Goal: Task Accomplishment & Management: Manage account settings

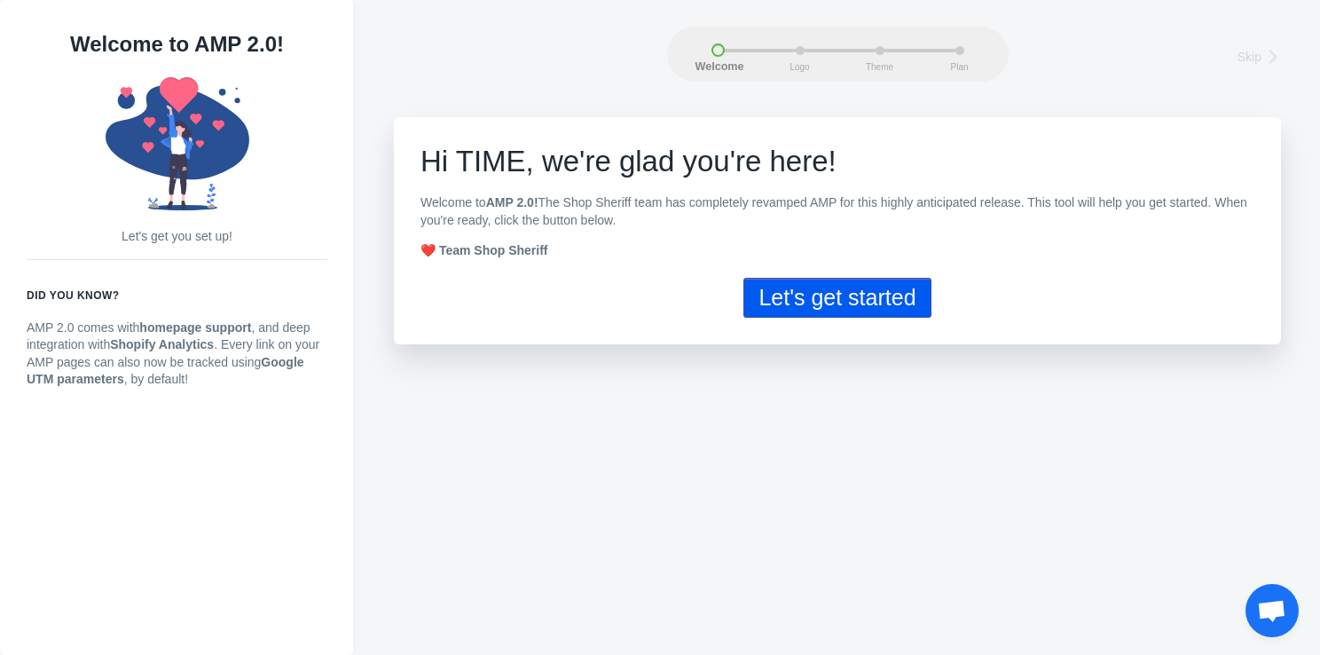
click at [802, 289] on button "Let's get started" at bounding box center [837, 298] width 187 height 40
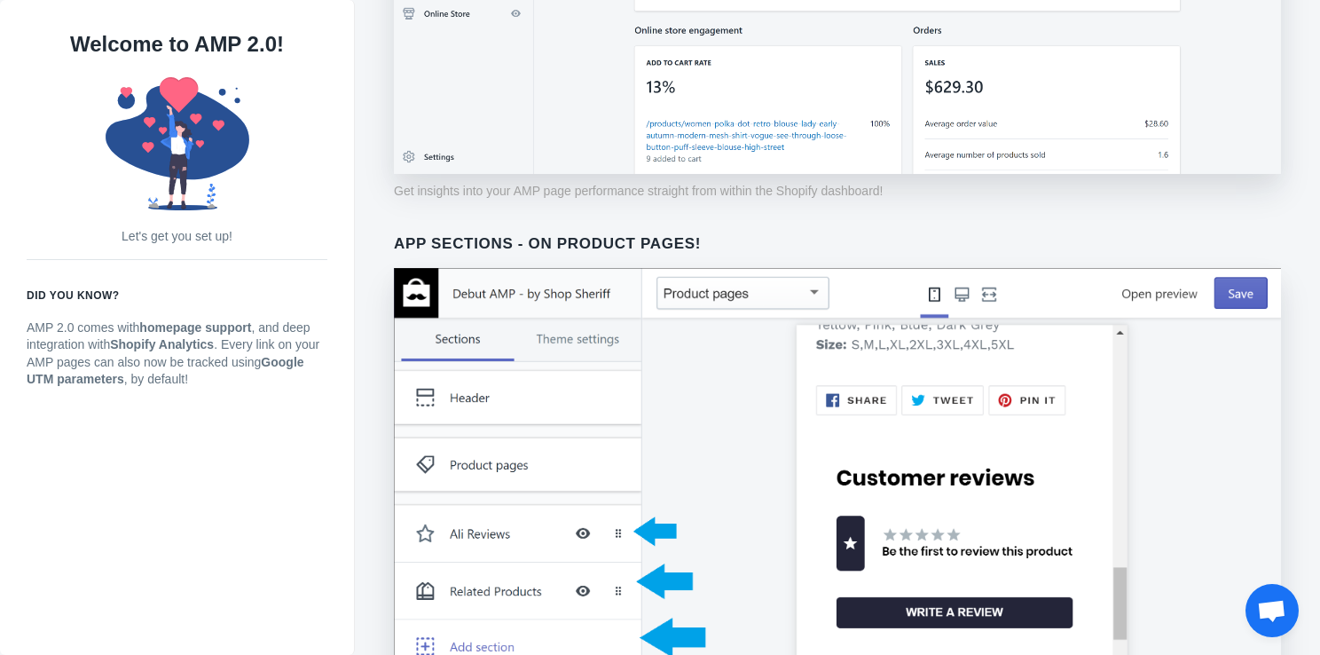
scroll to position [1413, 0]
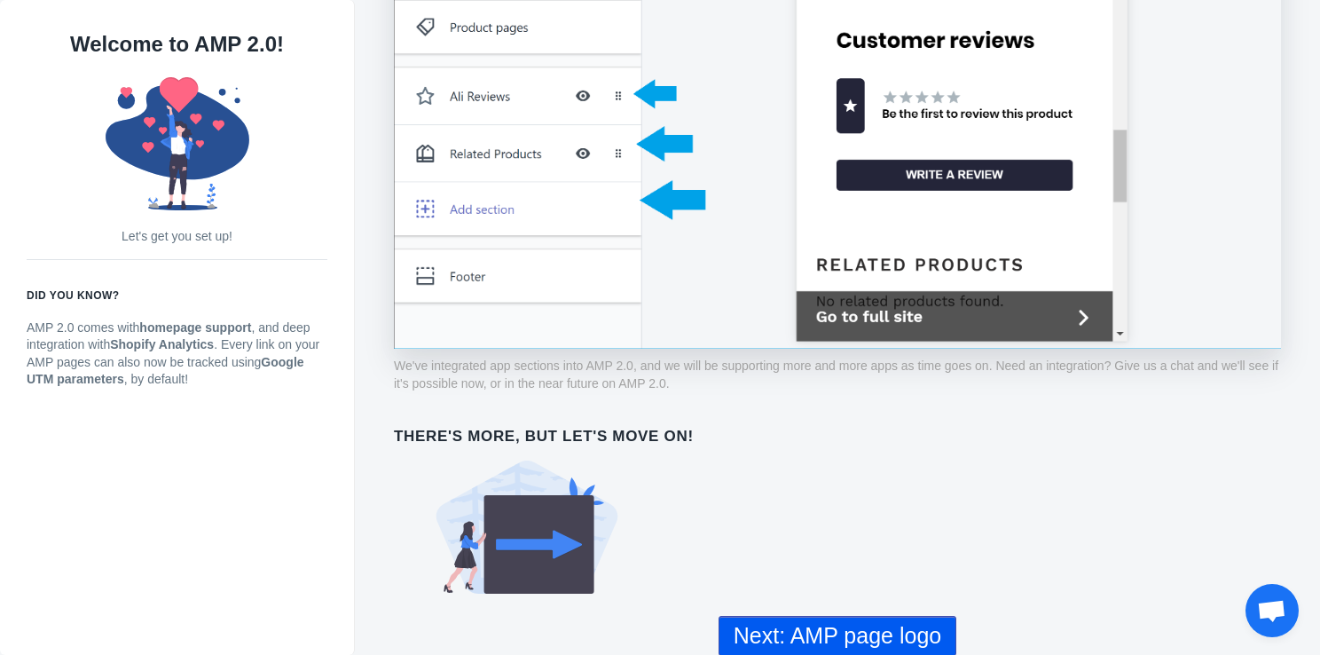
click at [858, 632] on button "Next: AMP page logo" at bounding box center [838, 636] width 238 height 40
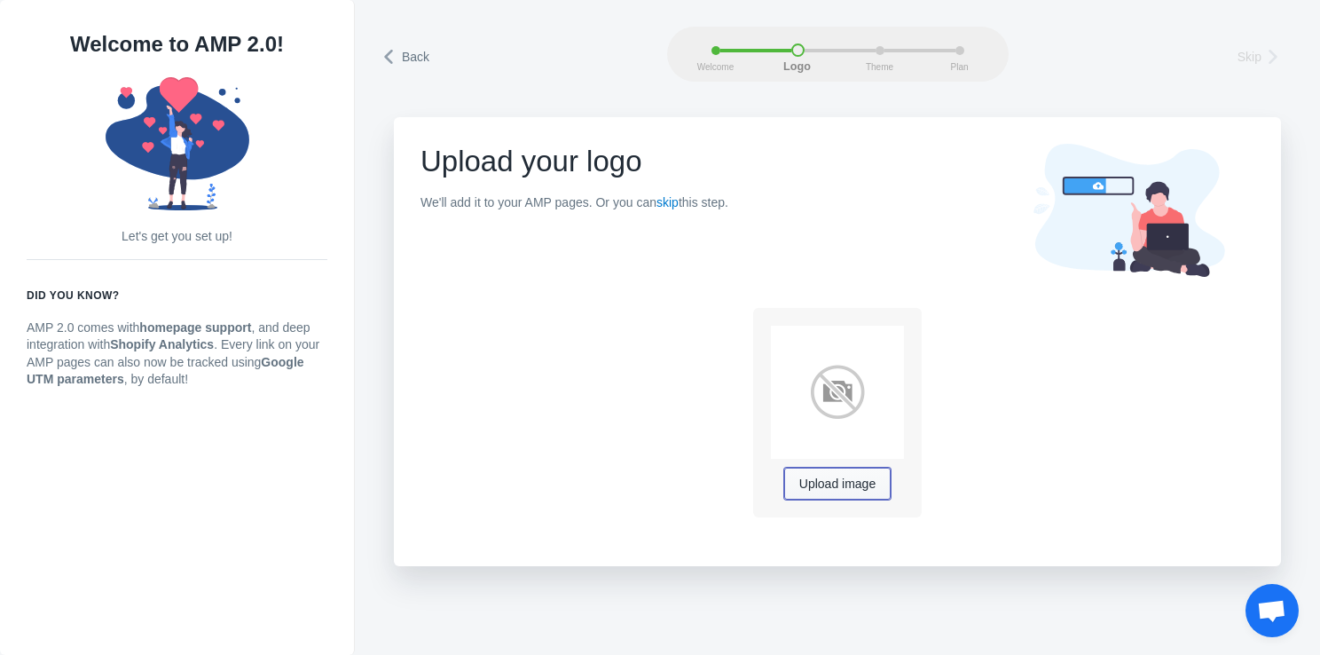
click at [838, 477] on span "Upload image" at bounding box center [837, 484] width 76 height 14
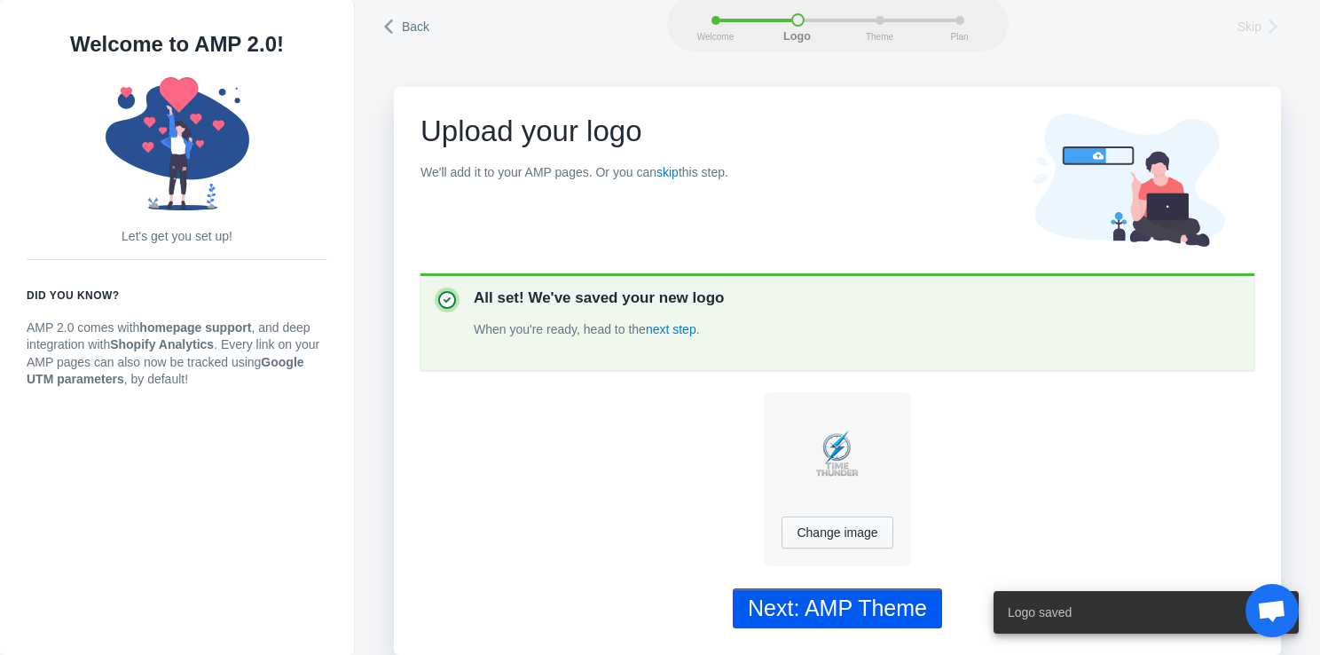
click at [854, 607] on div "Next: AMP Theme" at bounding box center [837, 608] width 179 height 26
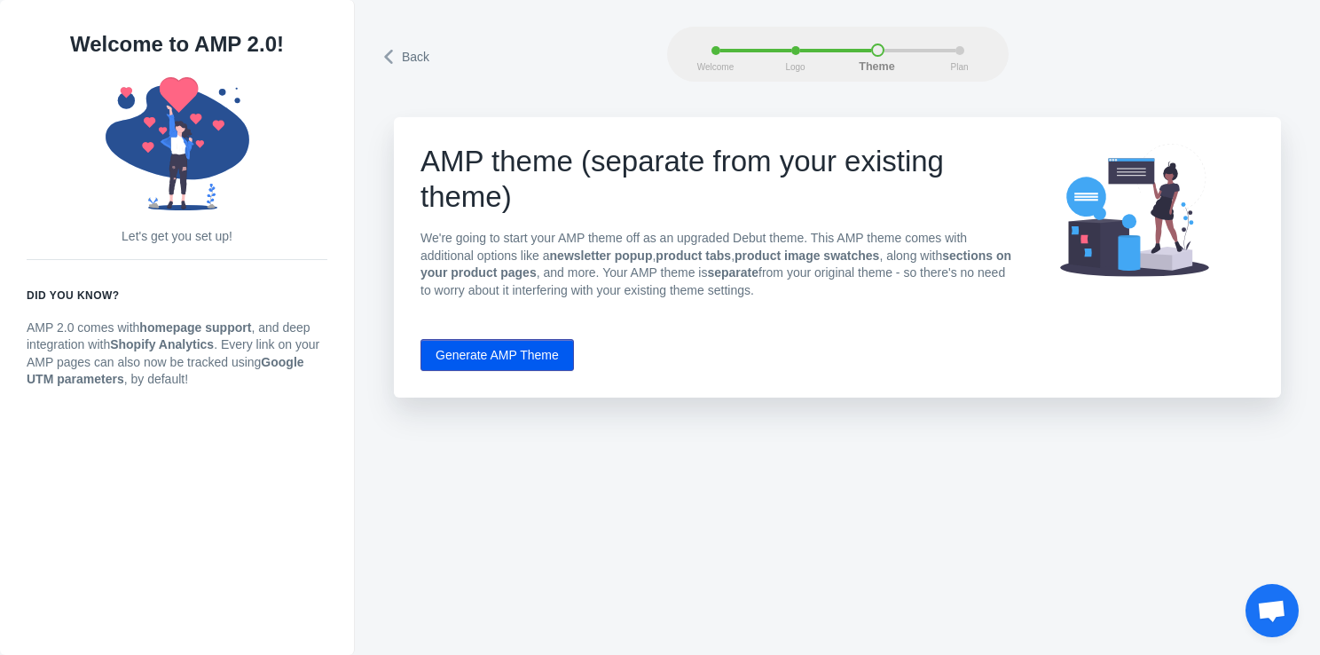
click at [536, 353] on button "Generate AMP Theme" at bounding box center [497, 355] width 153 height 32
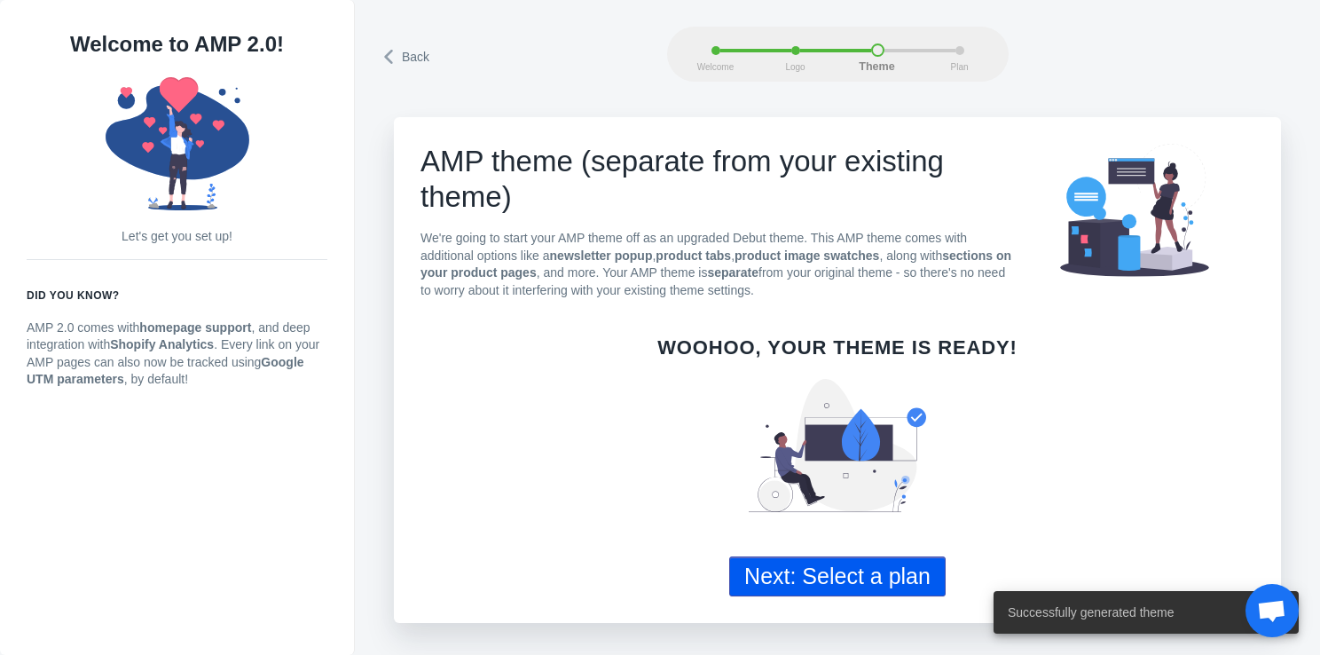
click at [785, 568] on button "Next: Select a plan" at bounding box center [837, 576] width 216 height 40
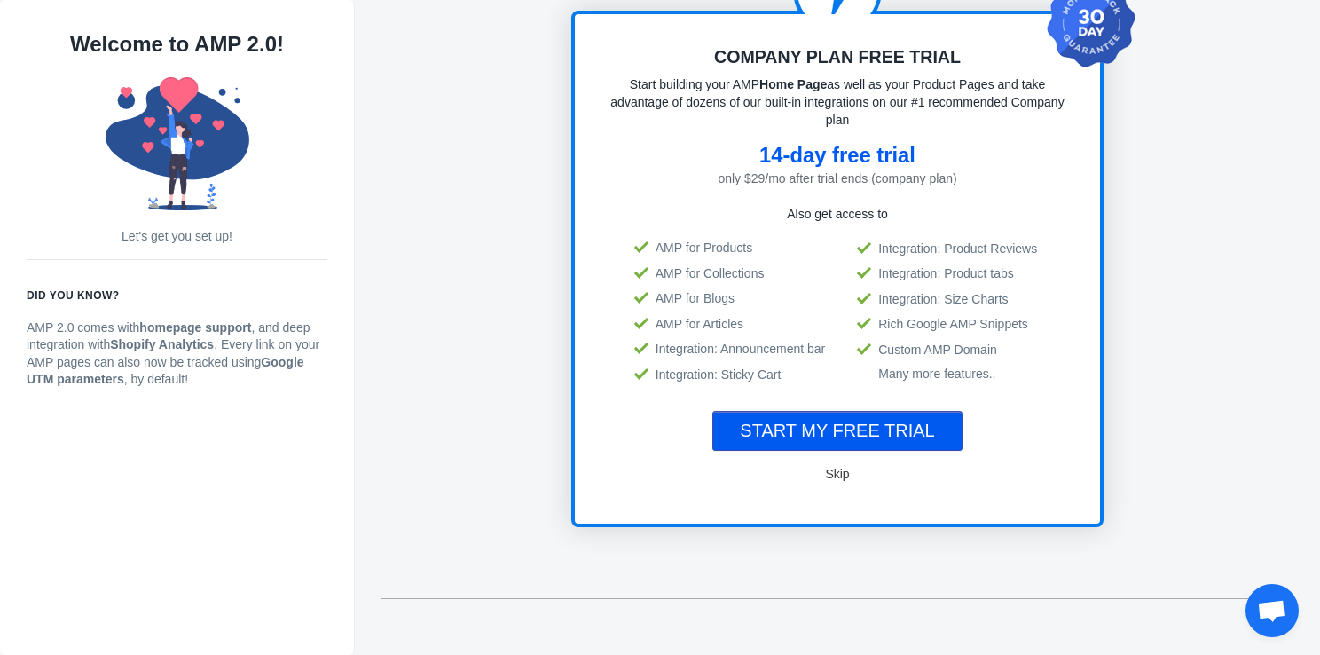
click at [825, 472] on span "Skip" at bounding box center [837, 474] width 24 height 14
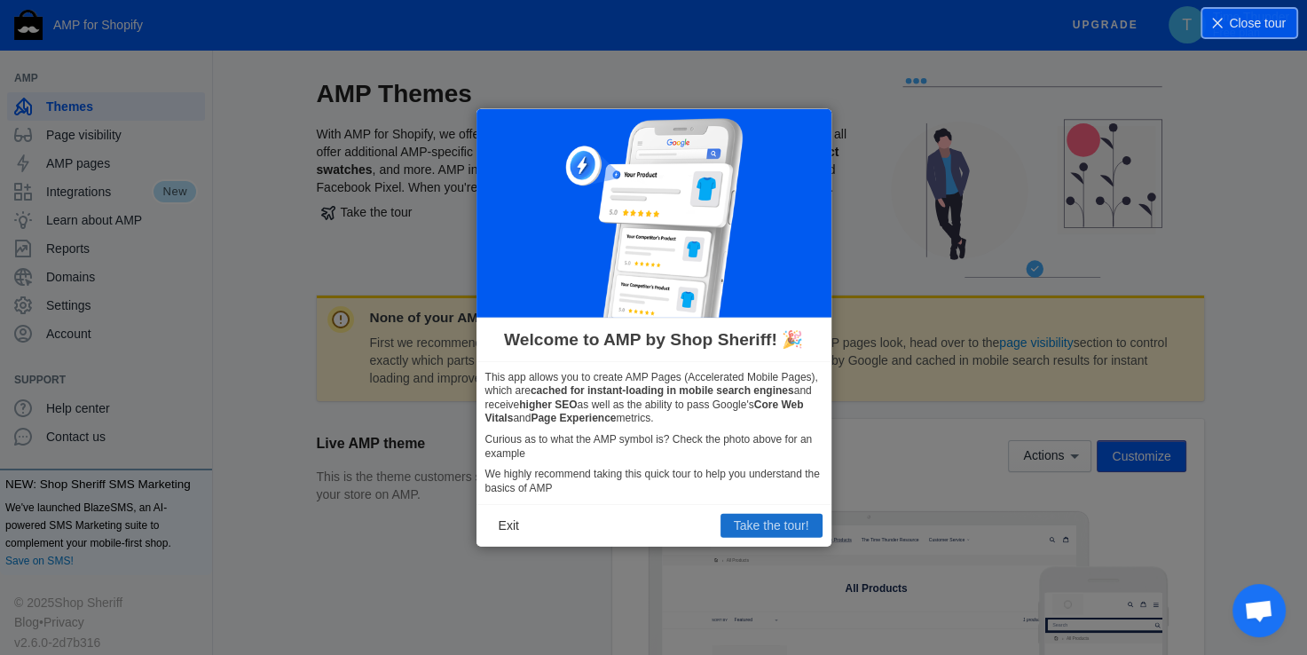
click at [752, 518] on button "Take the tour!" at bounding box center [771, 525] width 102 height 23
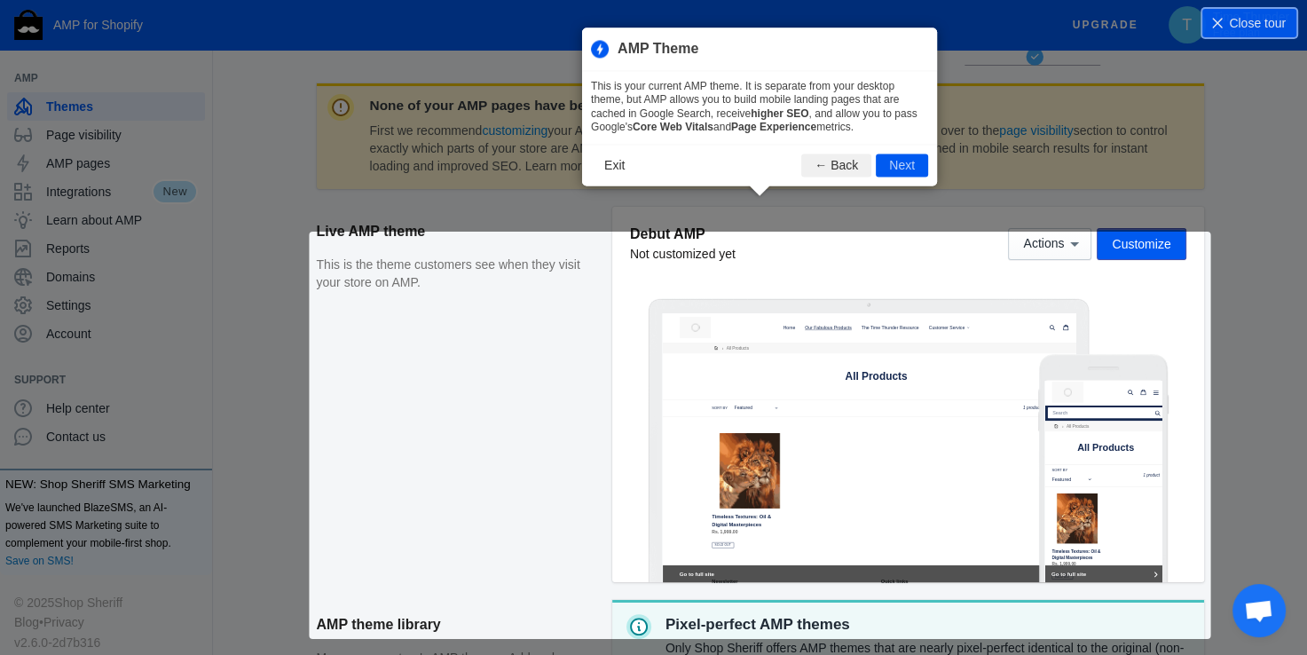
scroll to position [241, 0]
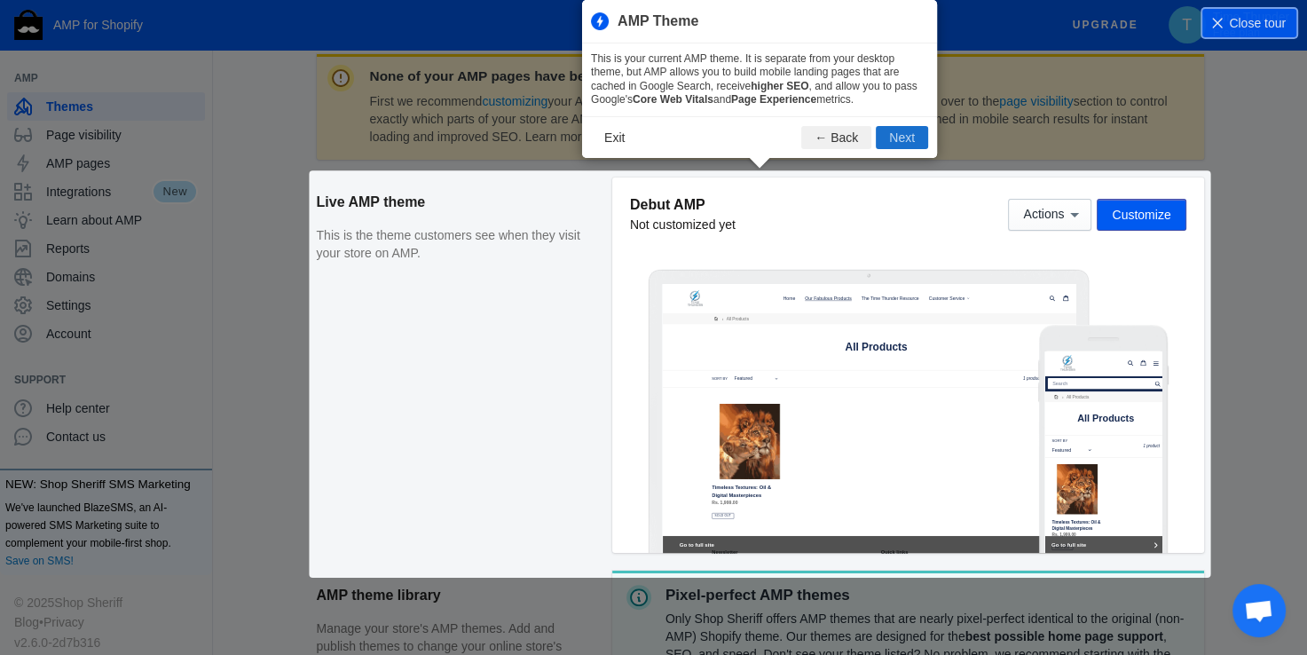
click at [887, 146] on button "Next" at bounding box center [902, 137] width 52 height 23
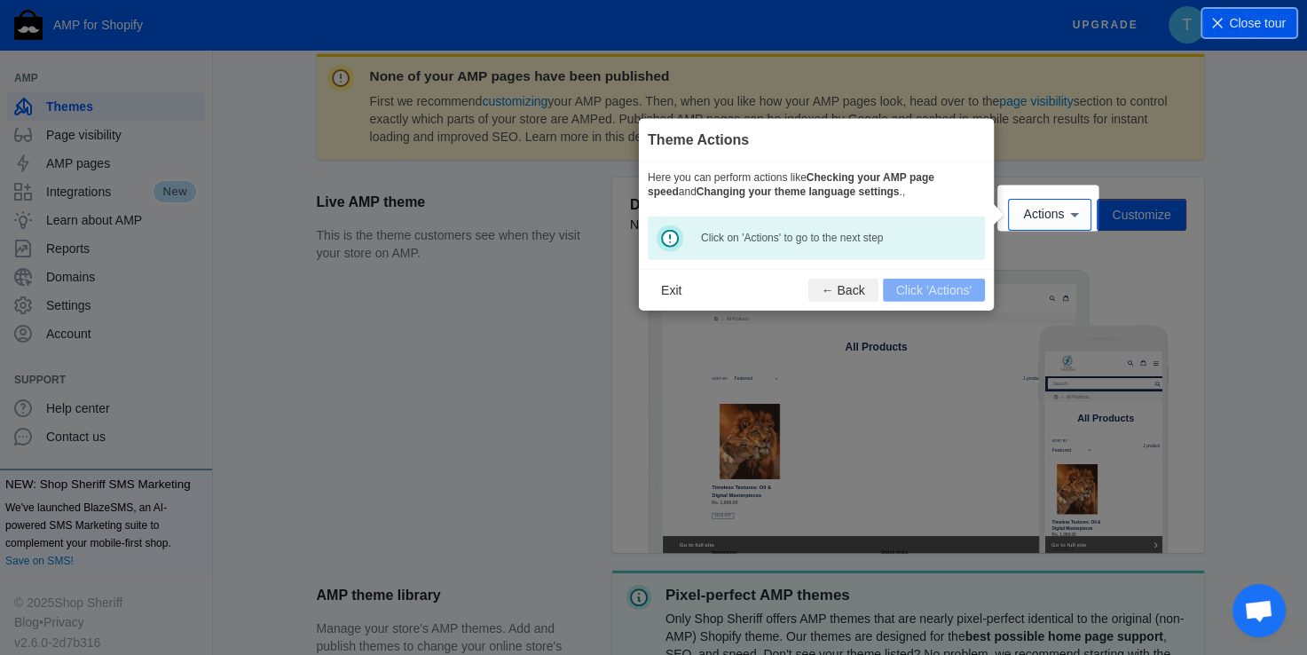
scroll to position [263, 0]
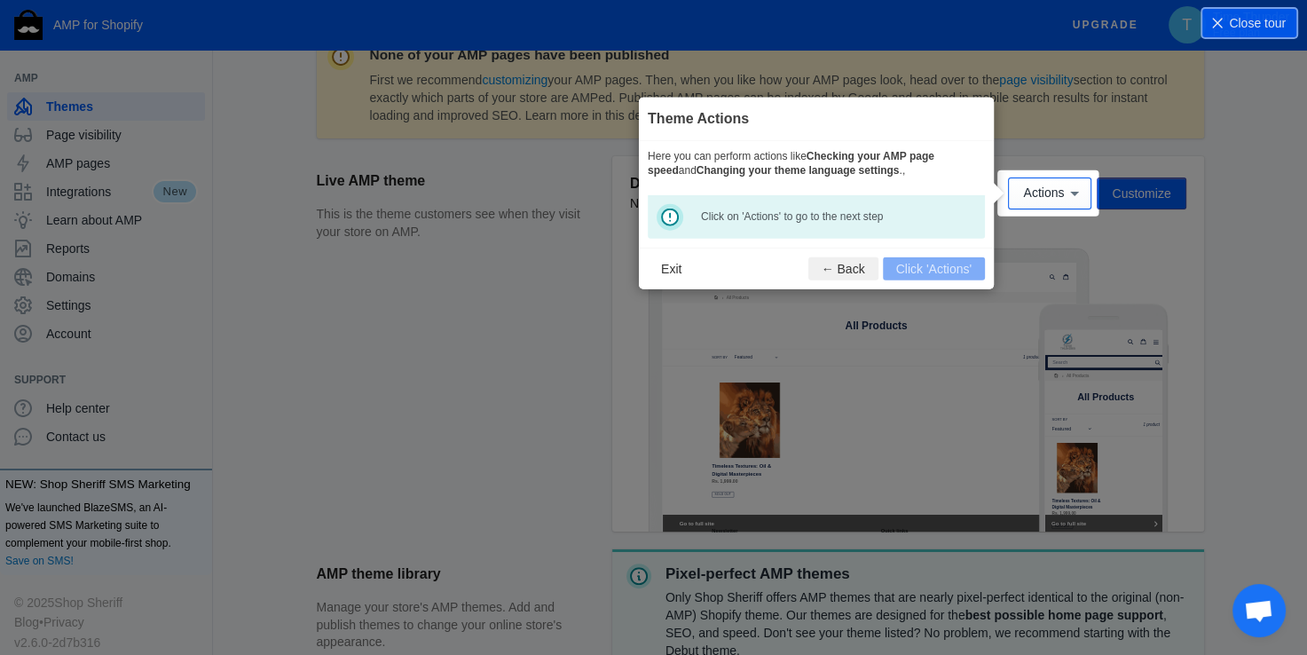
drag, startPoint x: 912, startPoint y: 275, endPoint x: 911, endPoint y: 264, distance: 10.7
click at [912, 272] on footer "Exit ← Back Click 'Actions'" at bounding box center [816, 269] width 355 height 42
click at [855, 206] on div "Click on 'Actions' to go to the next step" at bounding box center [816, 216] width 337 height 43
click at [1051, 186] on span "Actions" at bounding box center [1043, 193] width 41 height 14
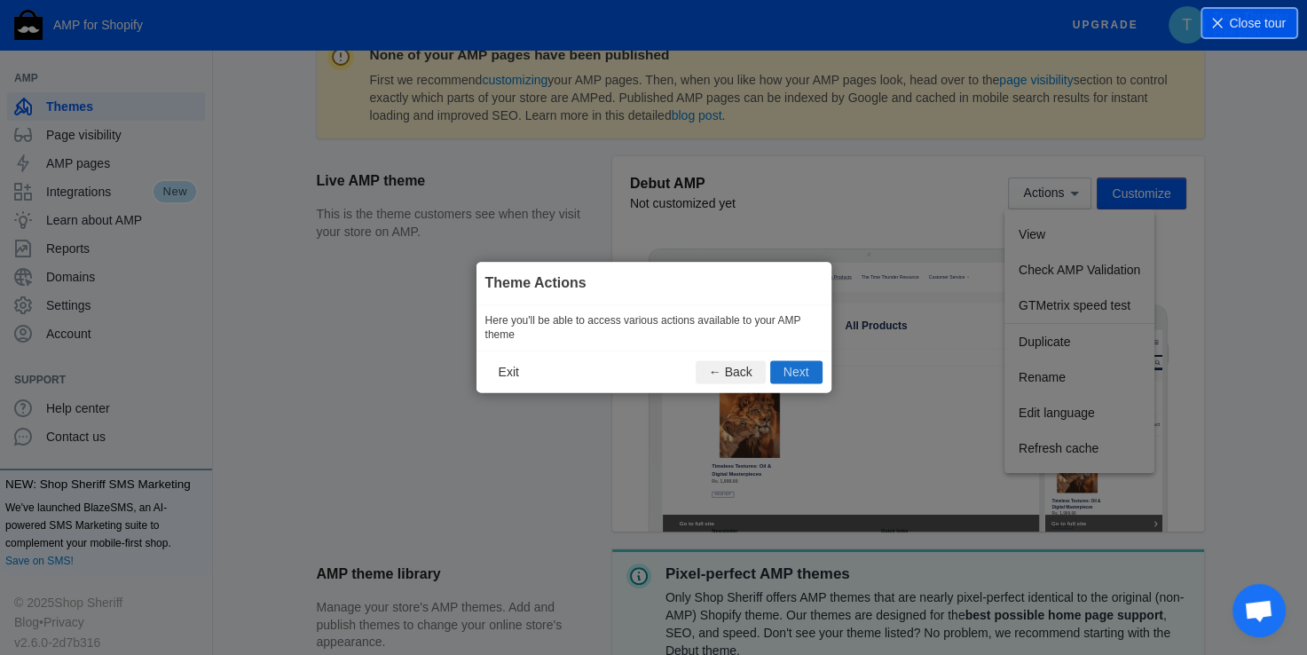
click at [791, 374] on button "Next" at bounding box center [796, 372] width 52 height 23
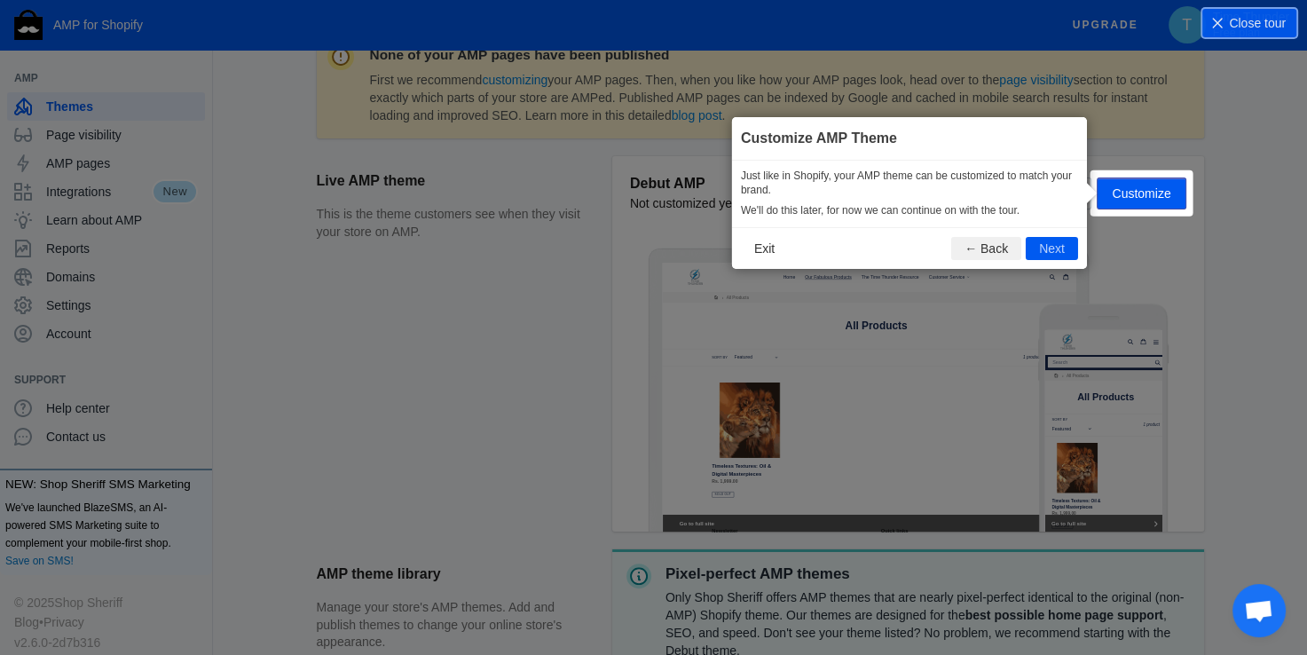
click at [1125, 199] on div "Actions Customize" at bounding box center [1096, 193] width 177 height 32
click at [1040, 242] on button "Next" at bounding box center [1052, 248] width 52 height 23
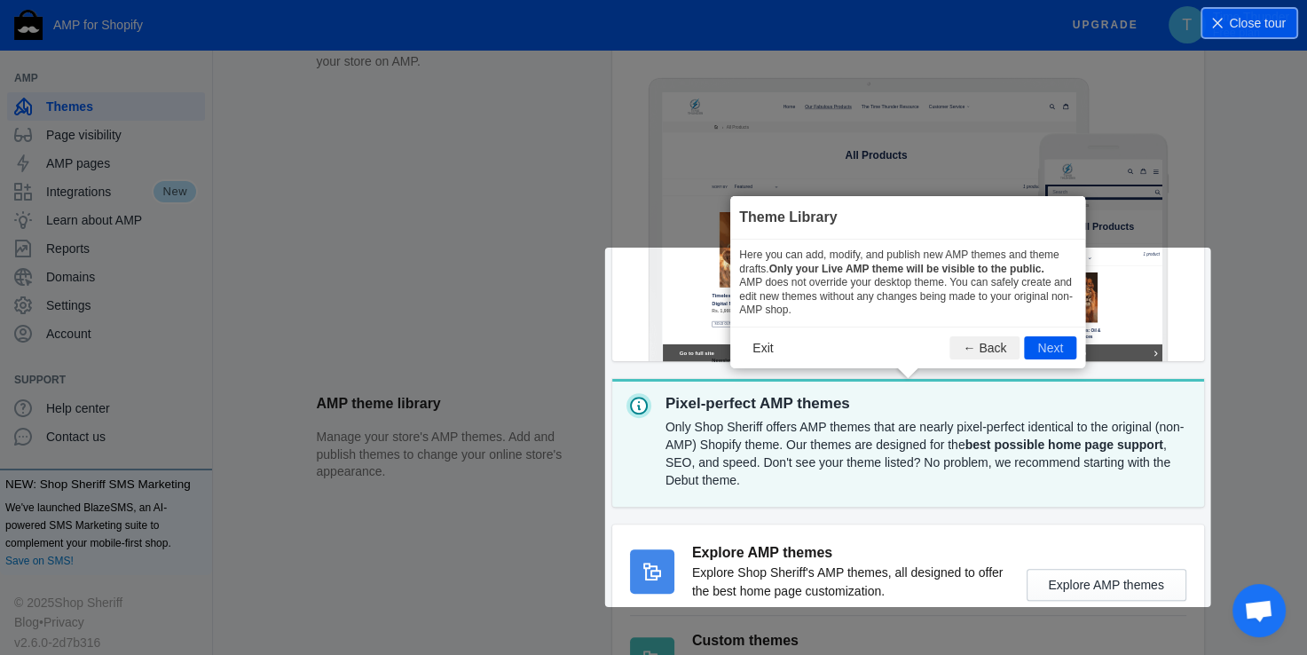
scroll to position [583, 0]
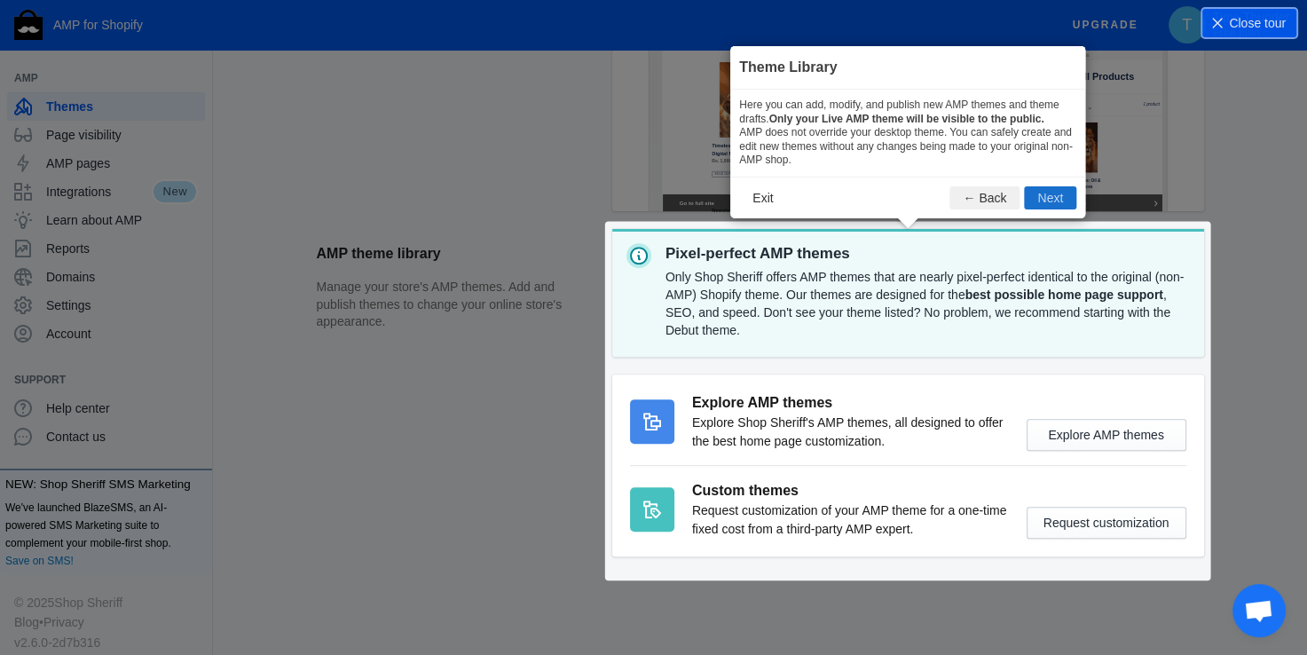
click at [1048, 196] on button "Next" at bounding box center [1050, 197] width 52 height 23
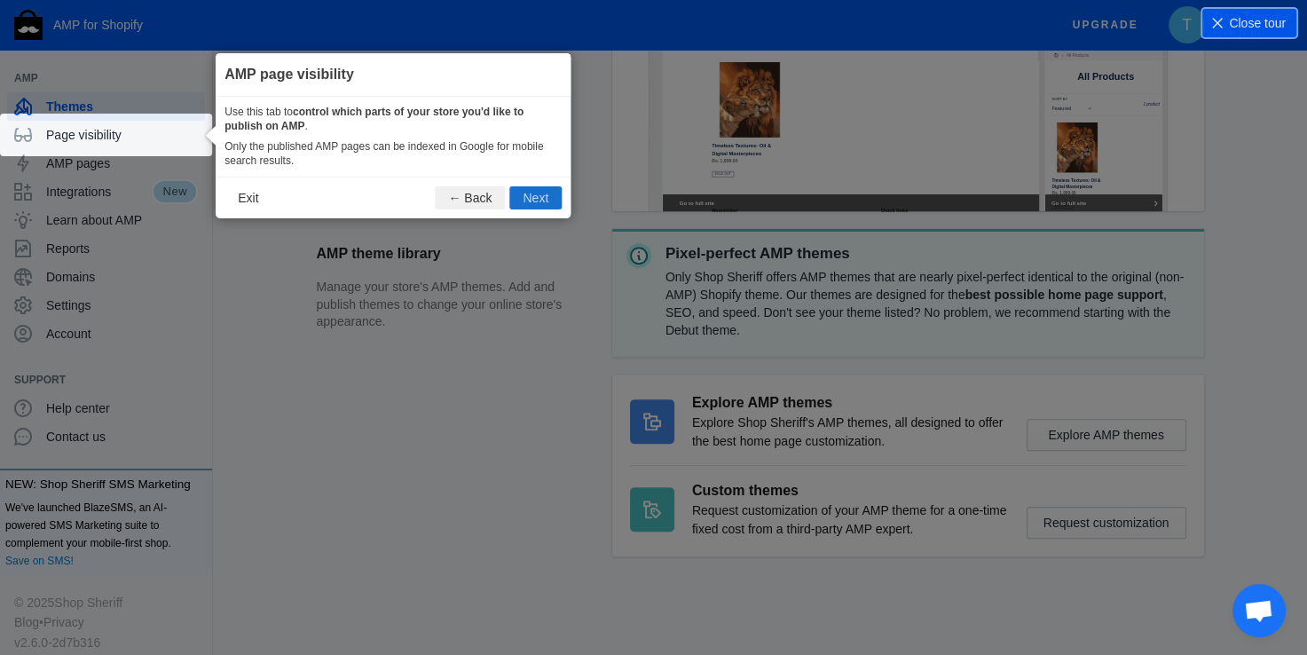
click at [539, 205] on button "Next" at bounding box center [535, 197] width 52 height 23
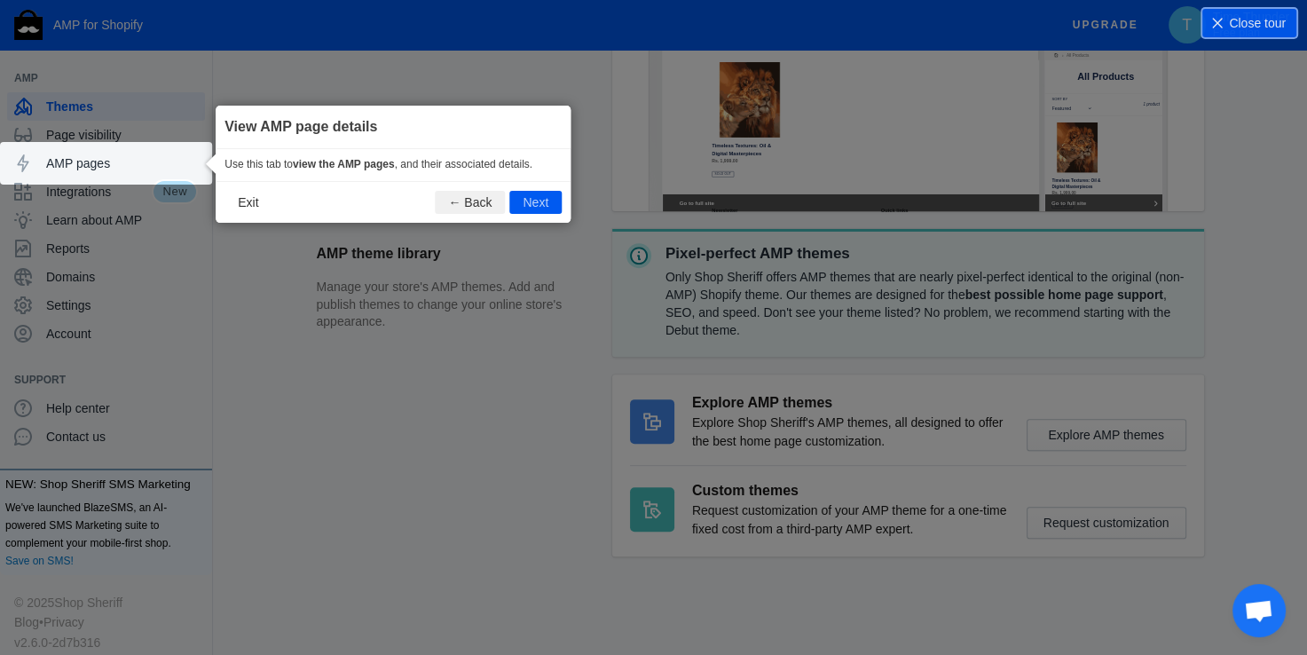
click at [535, 203] on button "Next" at bounding box center [535, 202] width 52 height 23
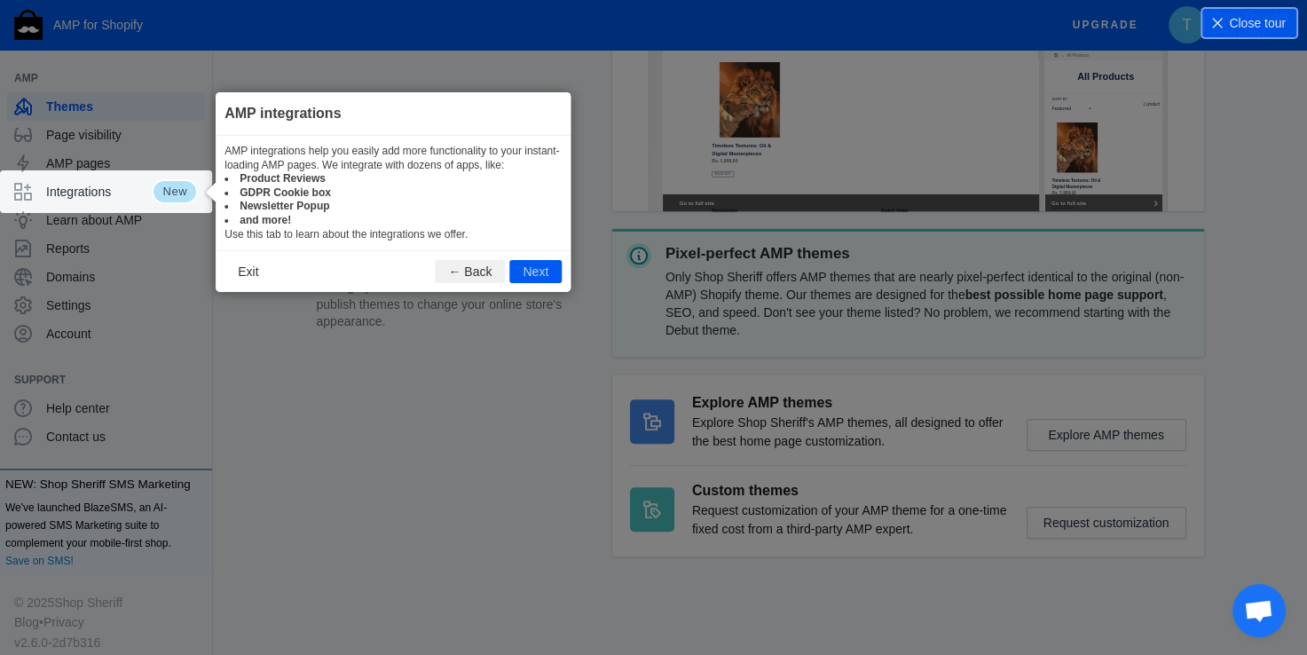
click at [541, 271] on button "Next" at bounding box center [535, 271] width 52 height 23
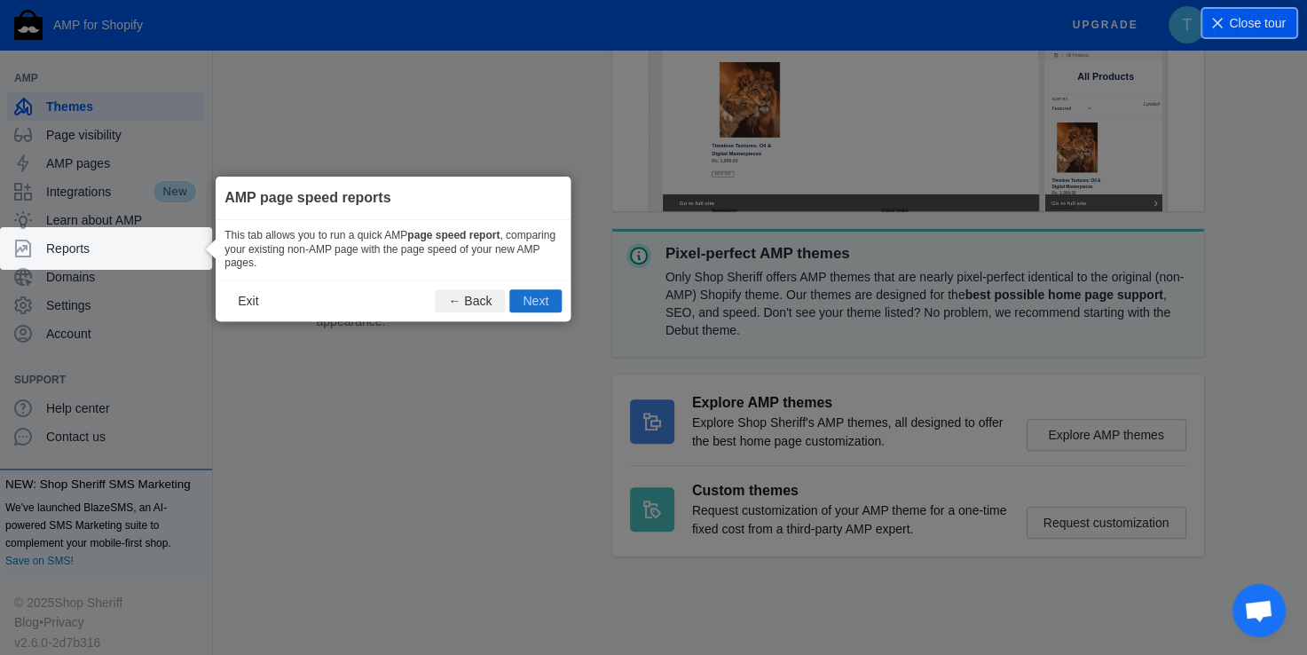
click at [538, 294] on button "Next" at bounding box center [535, 300] width 52 height 23
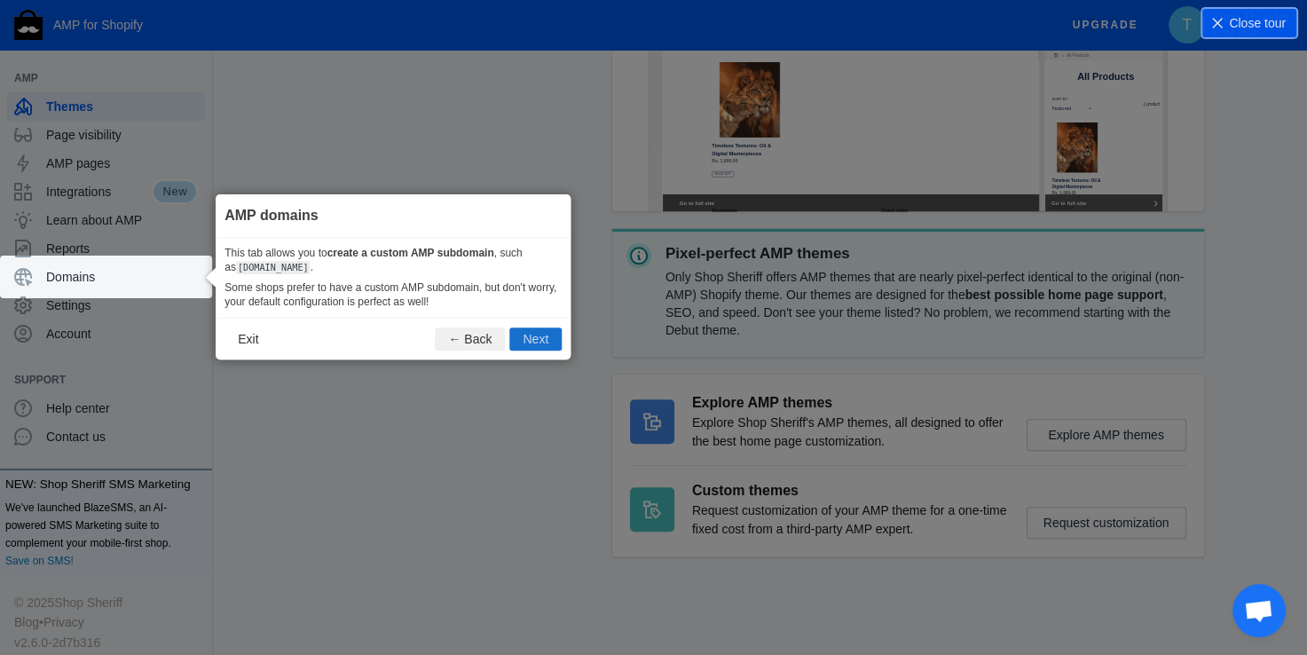
click at [537, 336] on button "Next" at bounding box center [535, 338] width 52 height 23
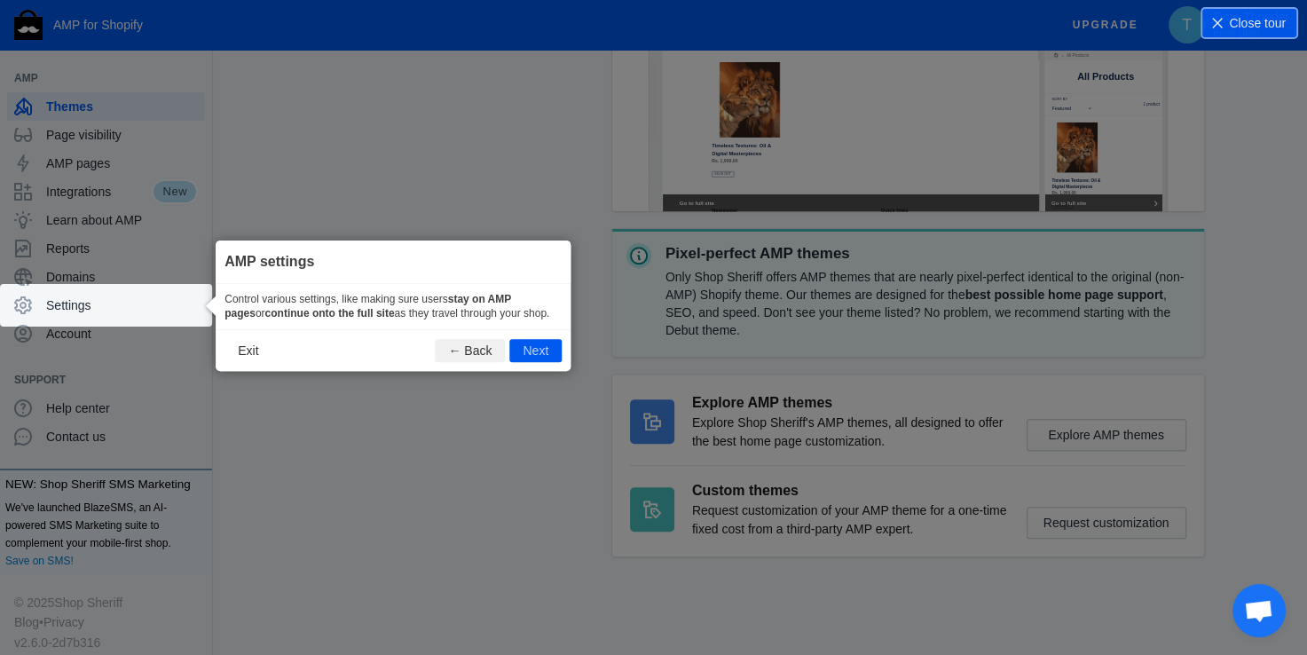
click at [539, 336] on footer "Exit ← Back Next" at bounding box center [393, 350] width 355 height 42
click at [535, 354] on button "Next" at bounding box center [535, 350] width 52 height 23
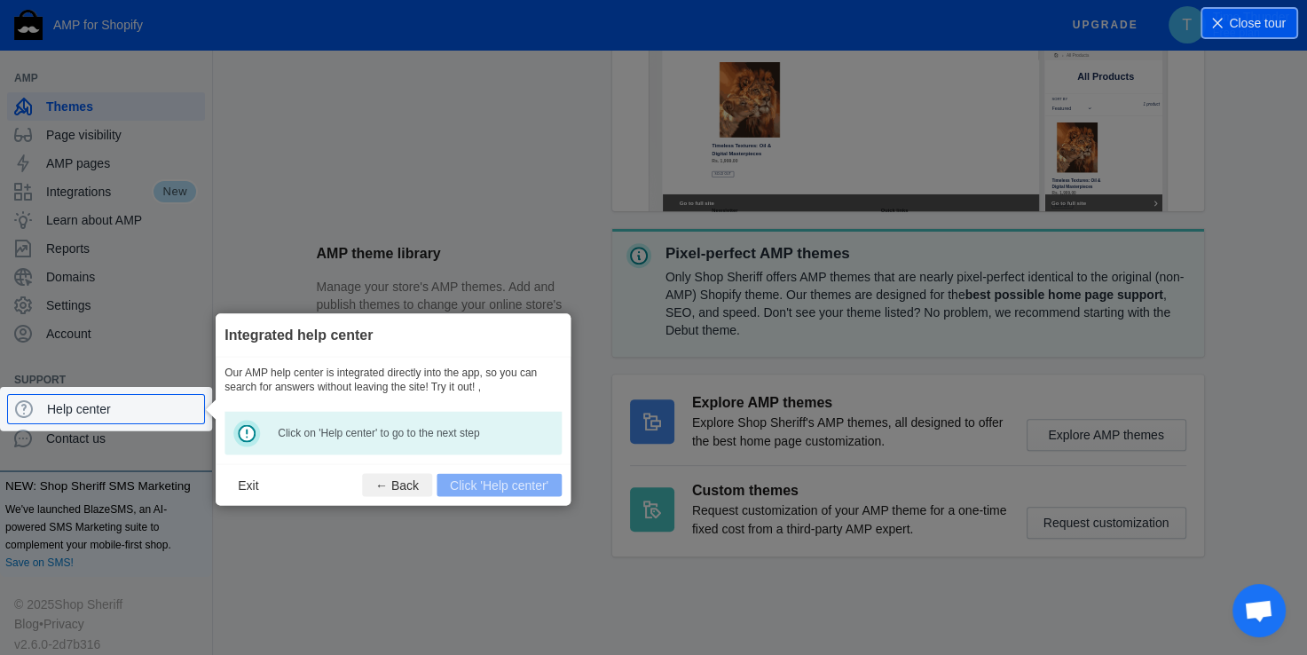
click at [531, 484] on footer "Exit ← Back Click 'Help center'" at bounding box center [393, 484] width 355 height 42
click at [394, 477] on button "← Back" at bounding box center [397, 484] width 70 height 23
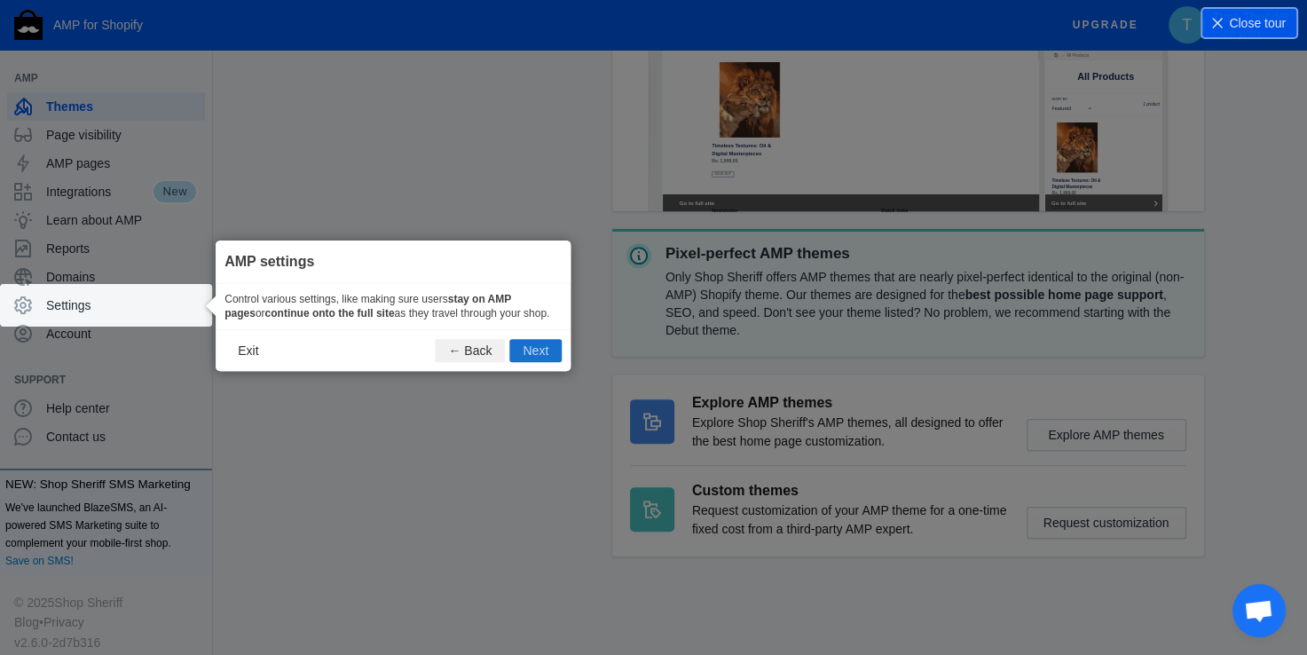
click at [519, 350] on button "Next" at bounding box center [535, 350] width 52 height 23
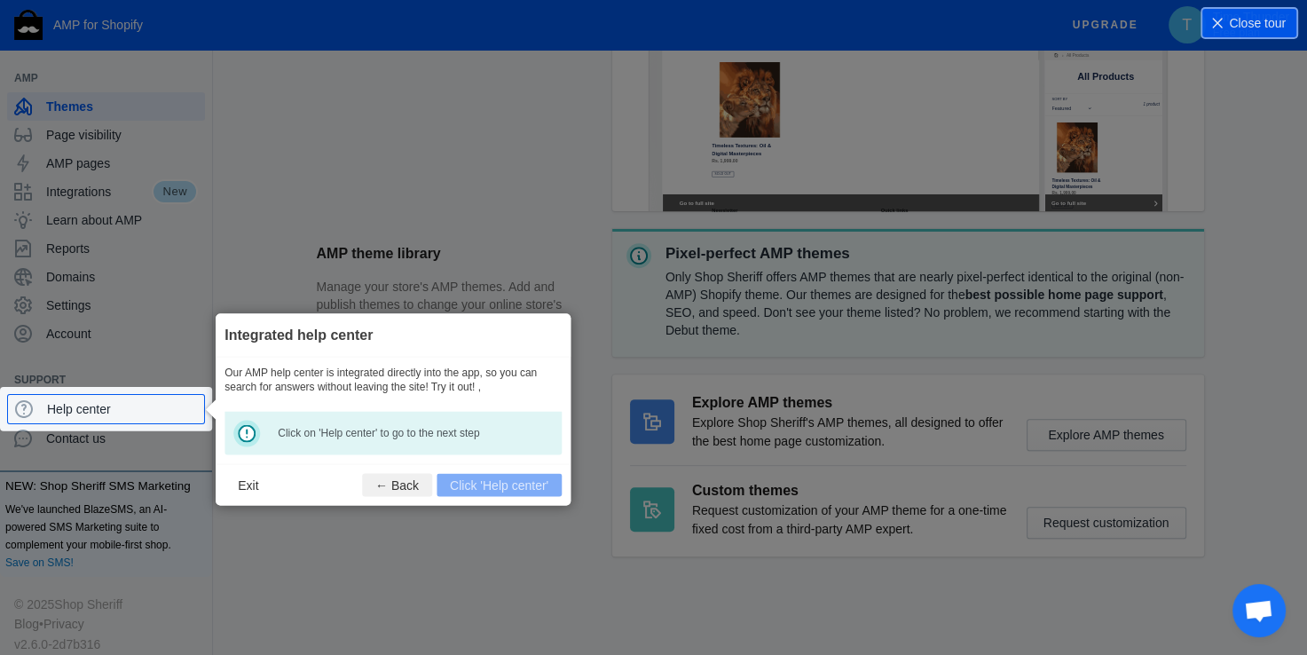
click at [246, 436] on div "Click on 'Help center' to go to the next step" at bounding box center [392, 433] width 337 height 43
click at [153, 394] on link "Help center" at bounding box center [106, 409] width 198 height 30
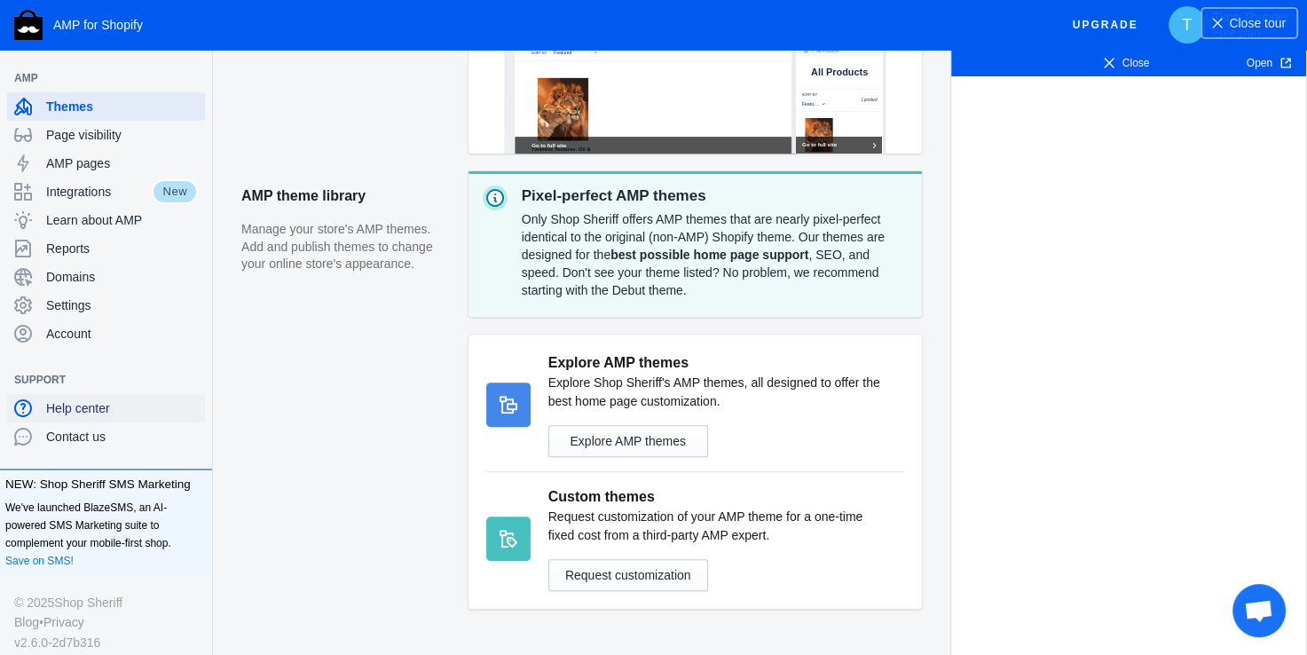
scroll to position [570, 0]
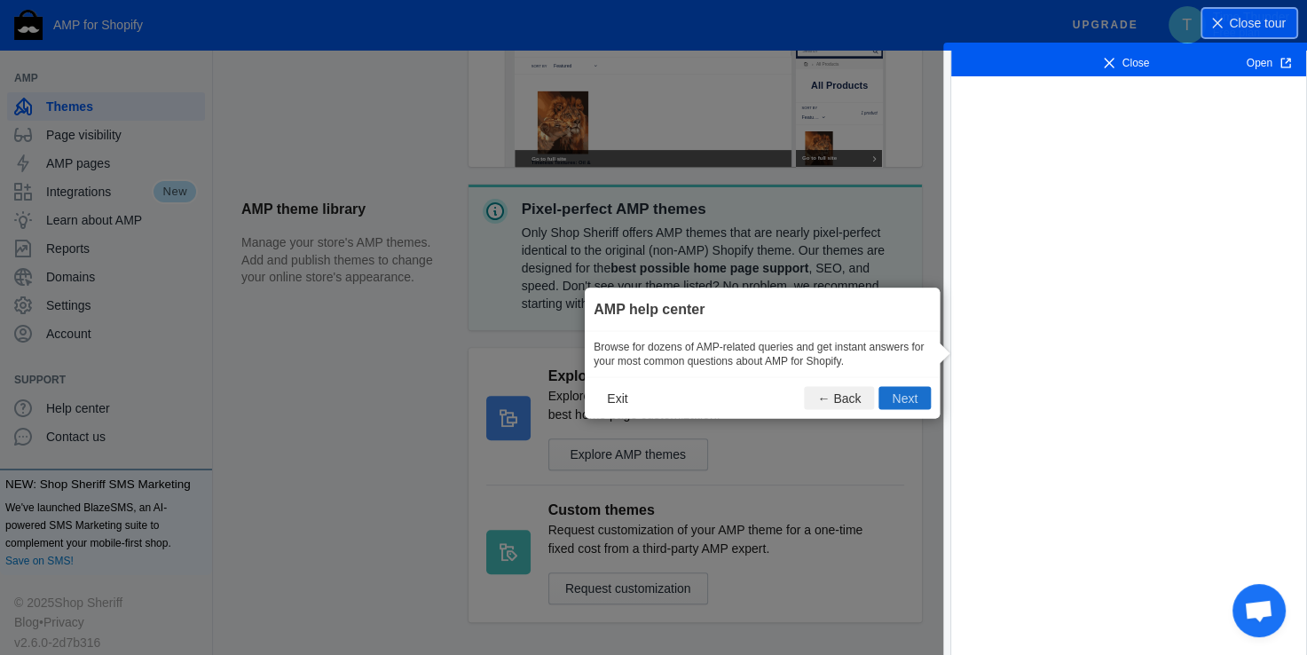
click at [892, 395] on button "Next" at bounding box center [904, 398] width 52 height 23
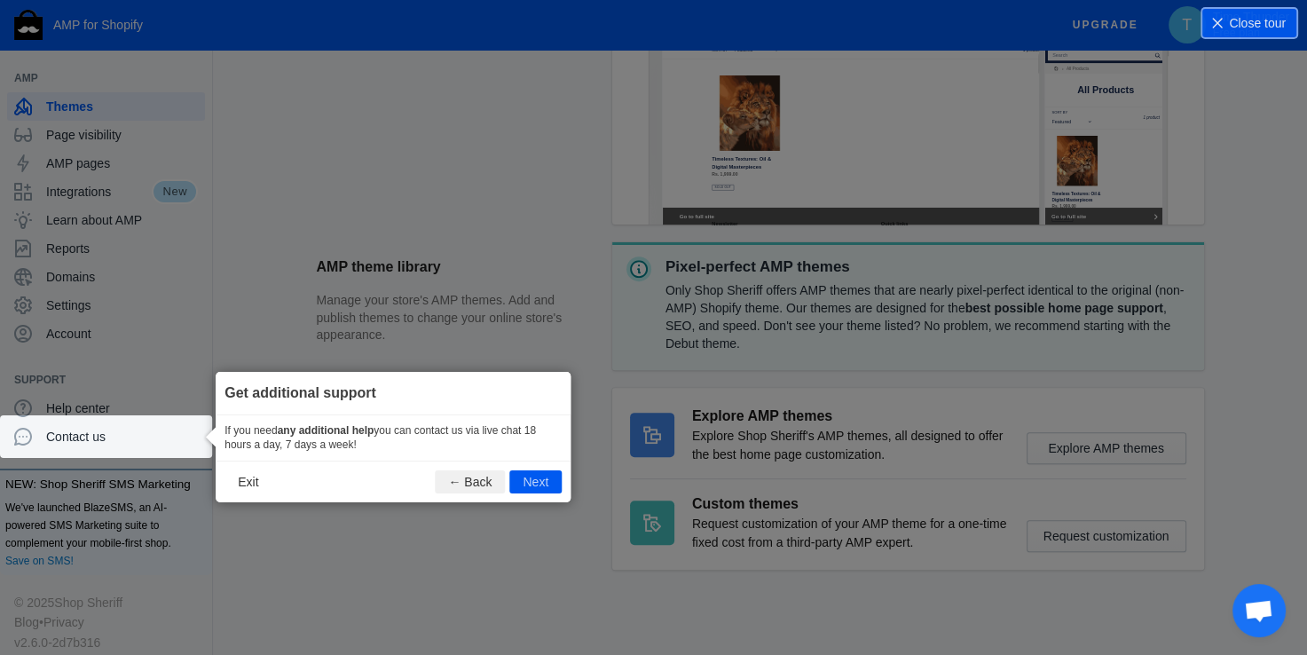
click at [539, 480] on button "Next" at bounding box center [535, 481] width 52 height 23
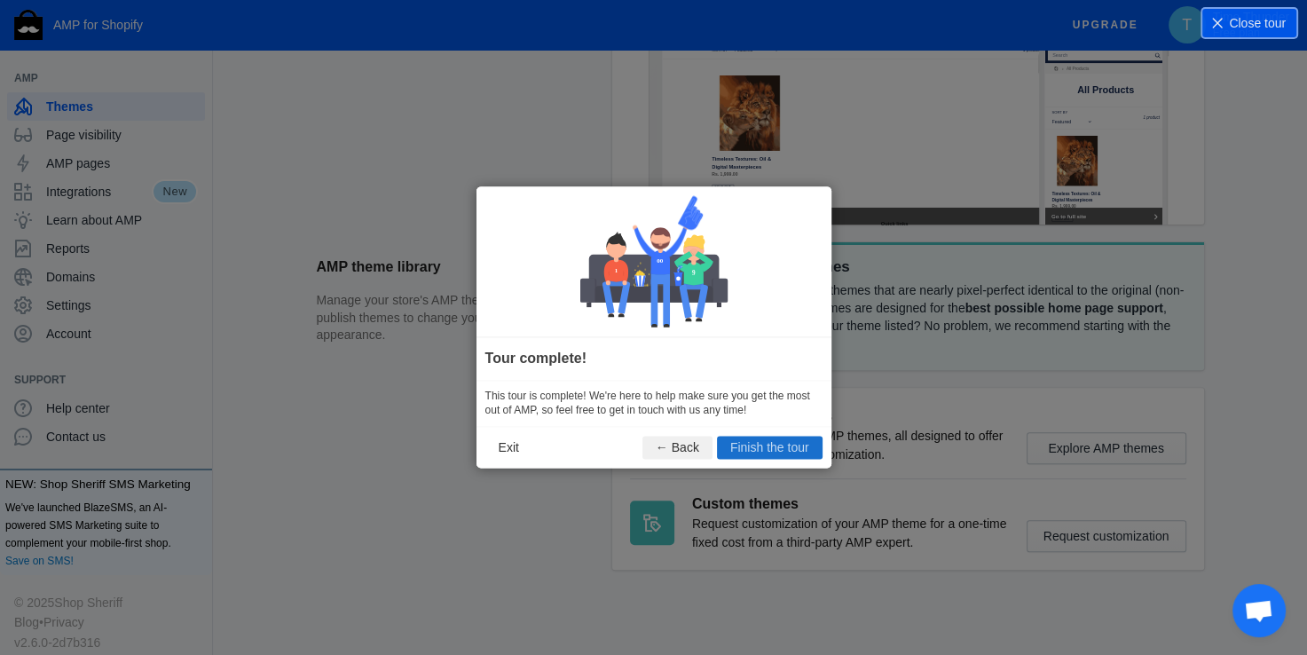
click at [783, 447] on button "Finish the tour" at bounding box center [770, 448] width 106 height 23
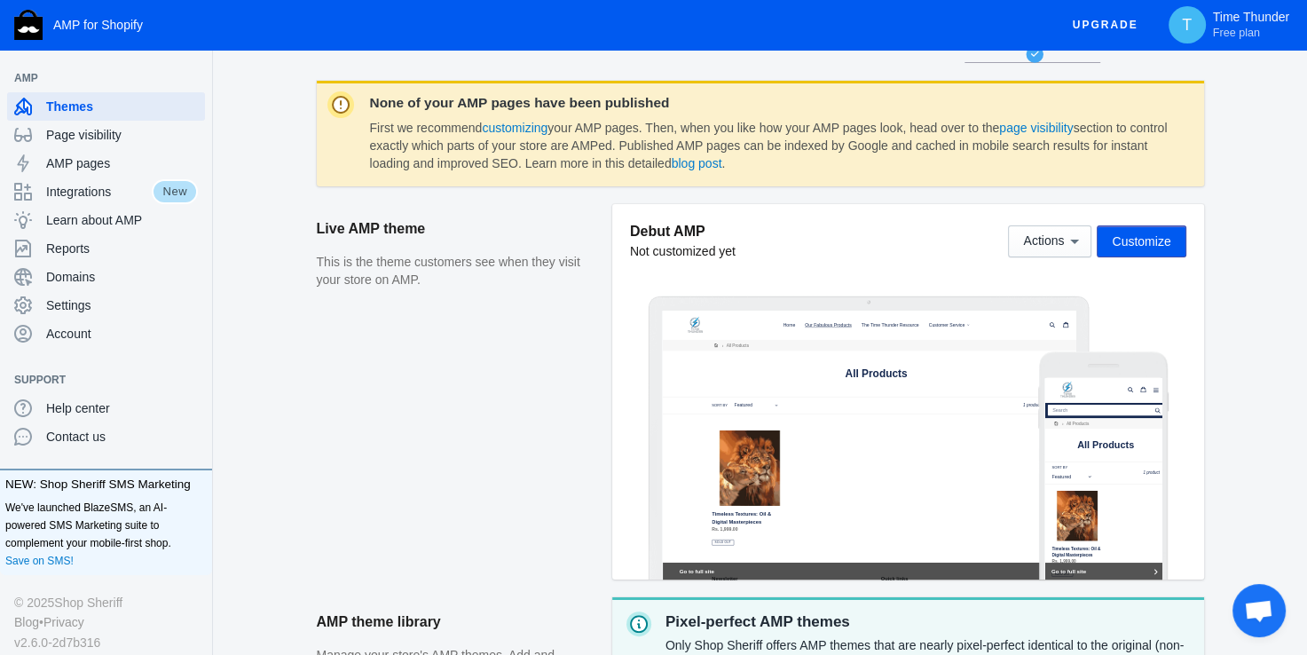
scroll to position [0, 0]
click at [925, 356] on div at bounding box center [868, 445] width 413 height 269
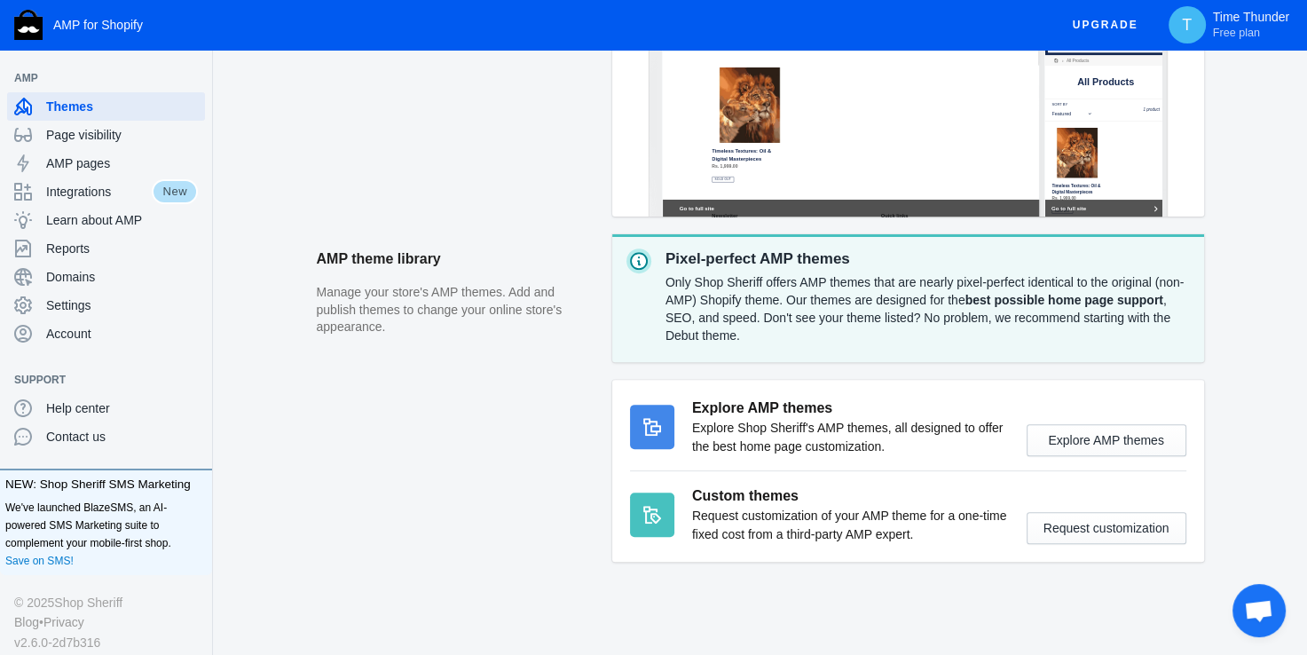
scroll to position [228, 0]
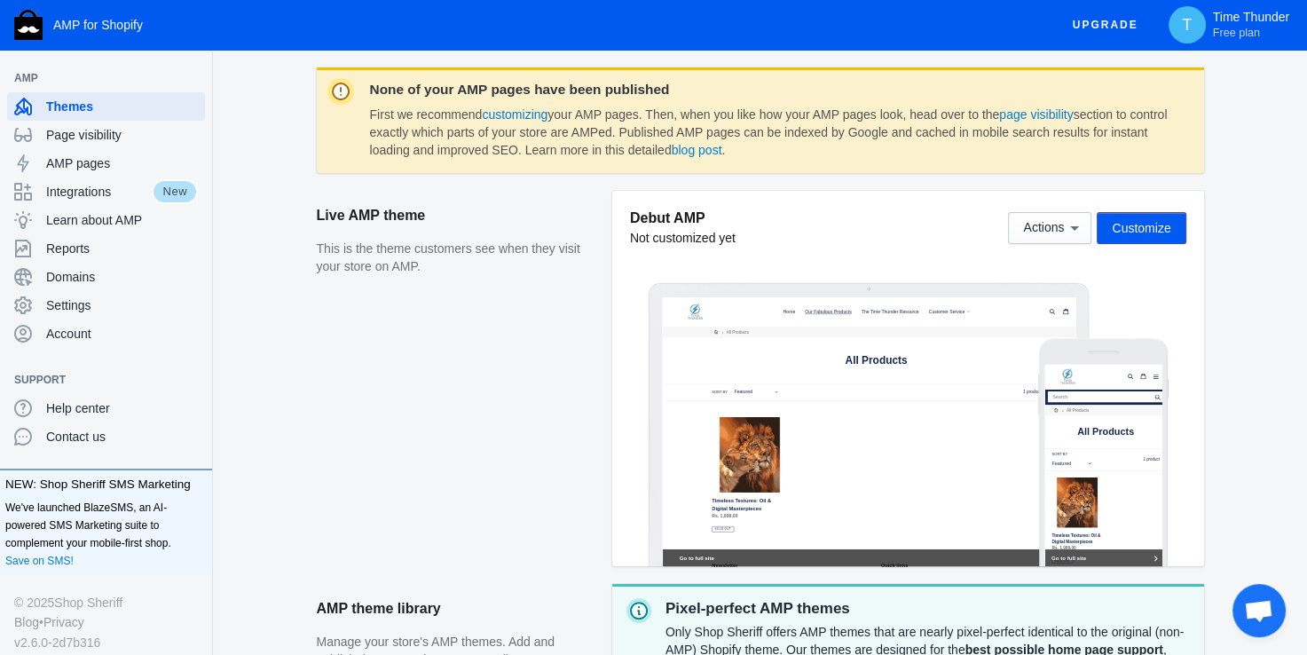
click at [767, 445] on div at bounding box center [868, 431] width 413 height 269
click at [678, 492] on div at bounding box center [868, 431] width 413 height 269
click at [704, 555] on div at bounding box center [868, 431] width 413 height 269
click at [1130, 223] on span "Customize" at bounding box center [1141, 228] width 59 height 14
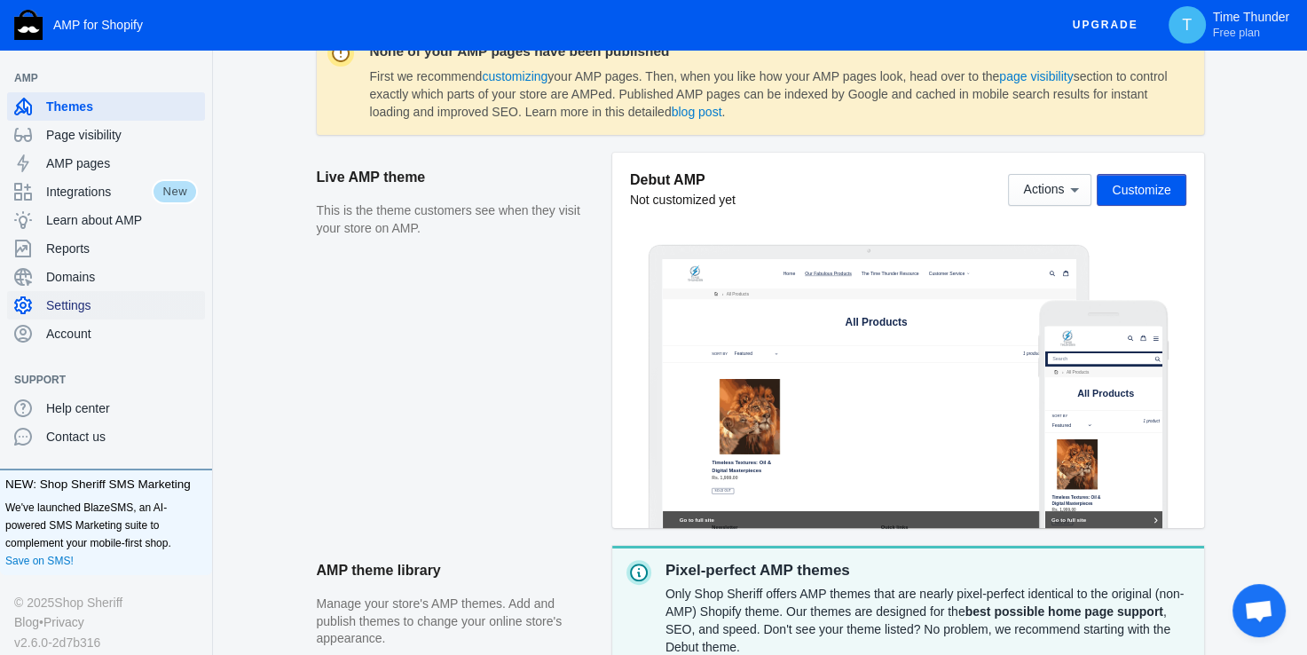
click at [123, 303] on span "Settings" at bounding box center [122, 305] width 152 height 18
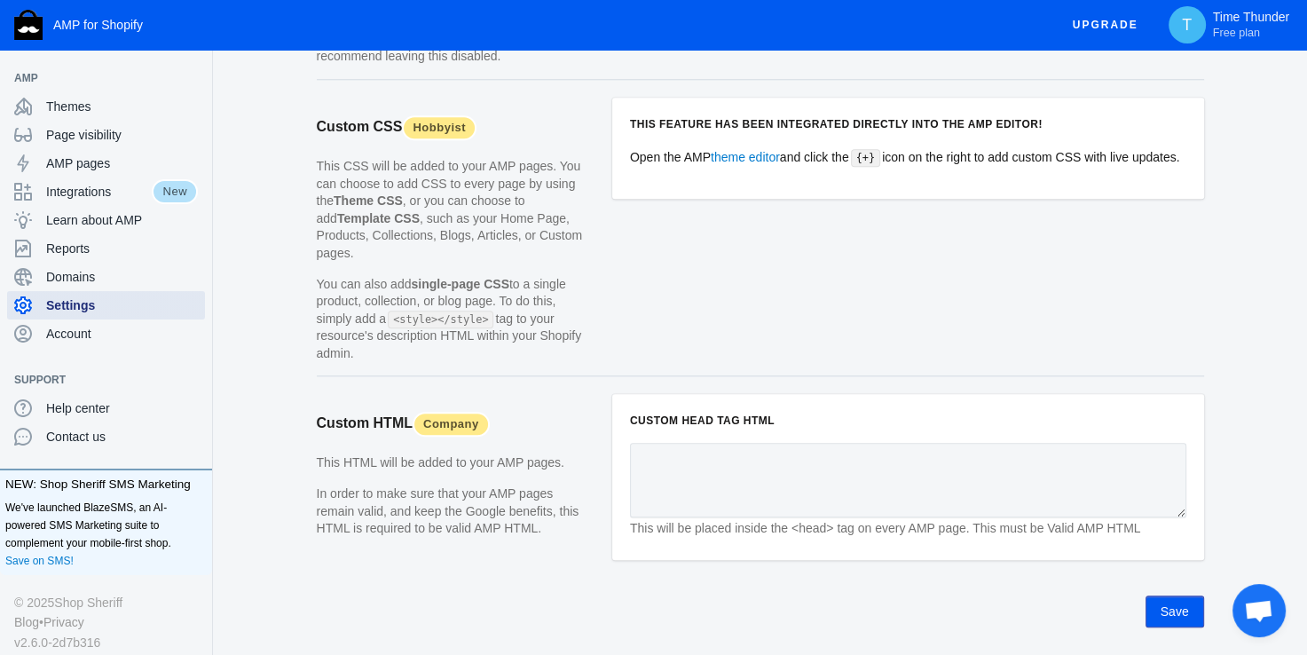
scroll to position [1772, 0]
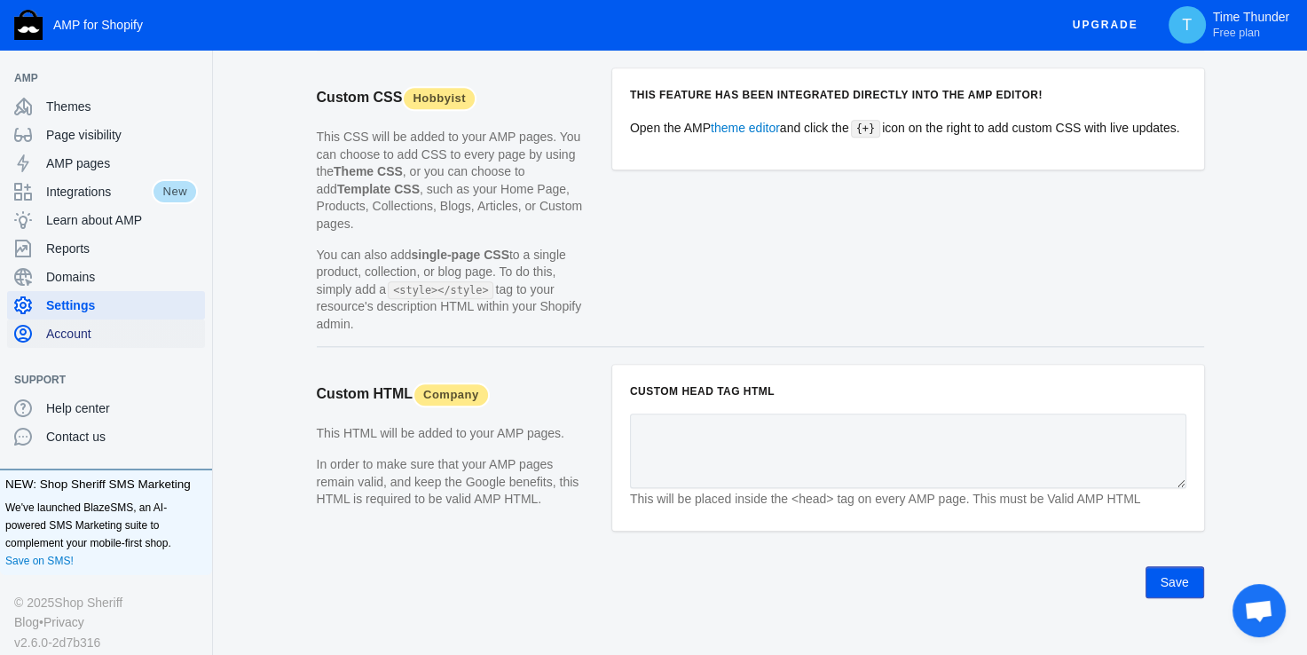
click at [54, 339] on span "Account" at bounding box center [122, 334] width 152 height 18
